Goal: Task Accomplishment & Management: Manage account settings

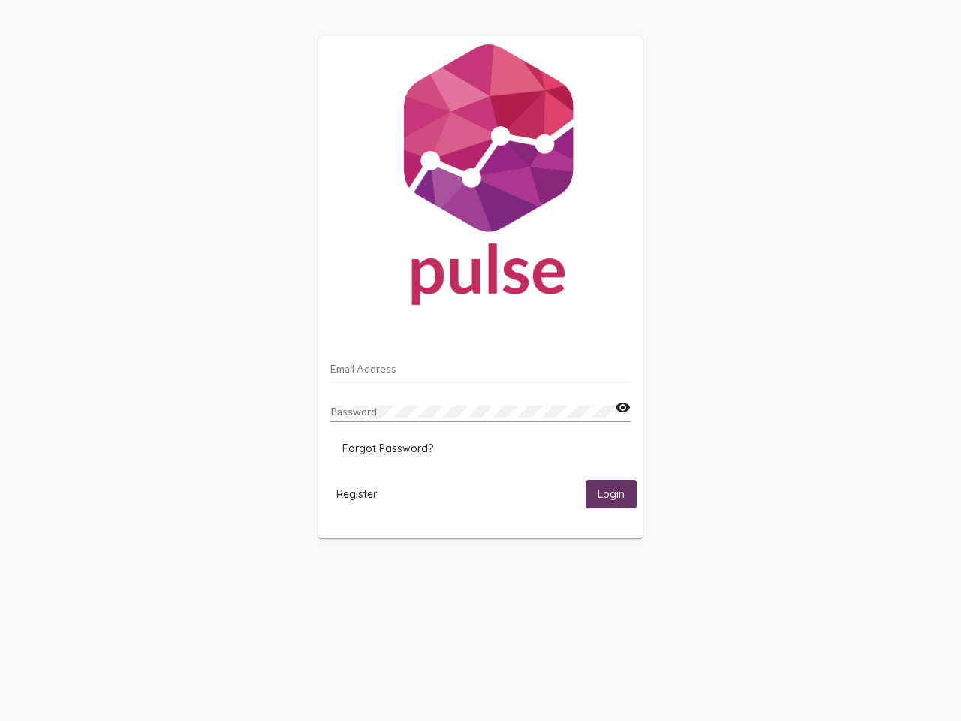
click at [481, 364] on input "Email Address" at bounding box center [480, 369] width 300 height 12
click at [623, 408] on mat-icon "visibility" at bounding box center [623, 408] width 16 height 18
click at [387, 448] on span "Forgot Password?" at bounding box center [387, 449] width 91 height 14
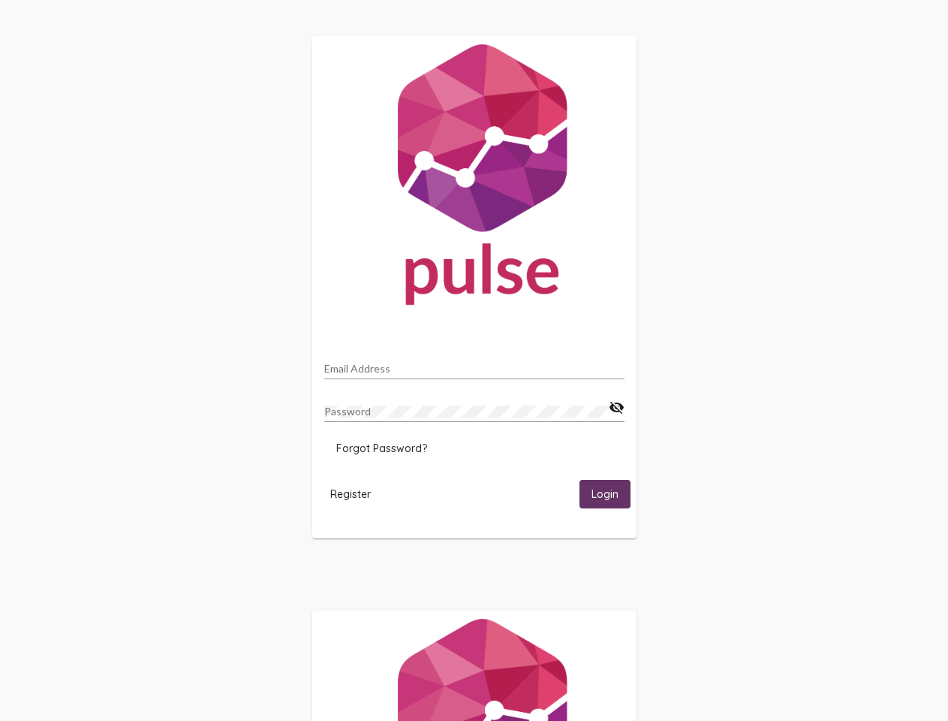
click at [357, 493] on span "Register" at bounding box center [350, 494] width 41 height 14
click at [611, 493] on span "Login" at bounding box center [605, 495] width 27 height 14
